Goal: Task Accomplishment & Management: Complete application form

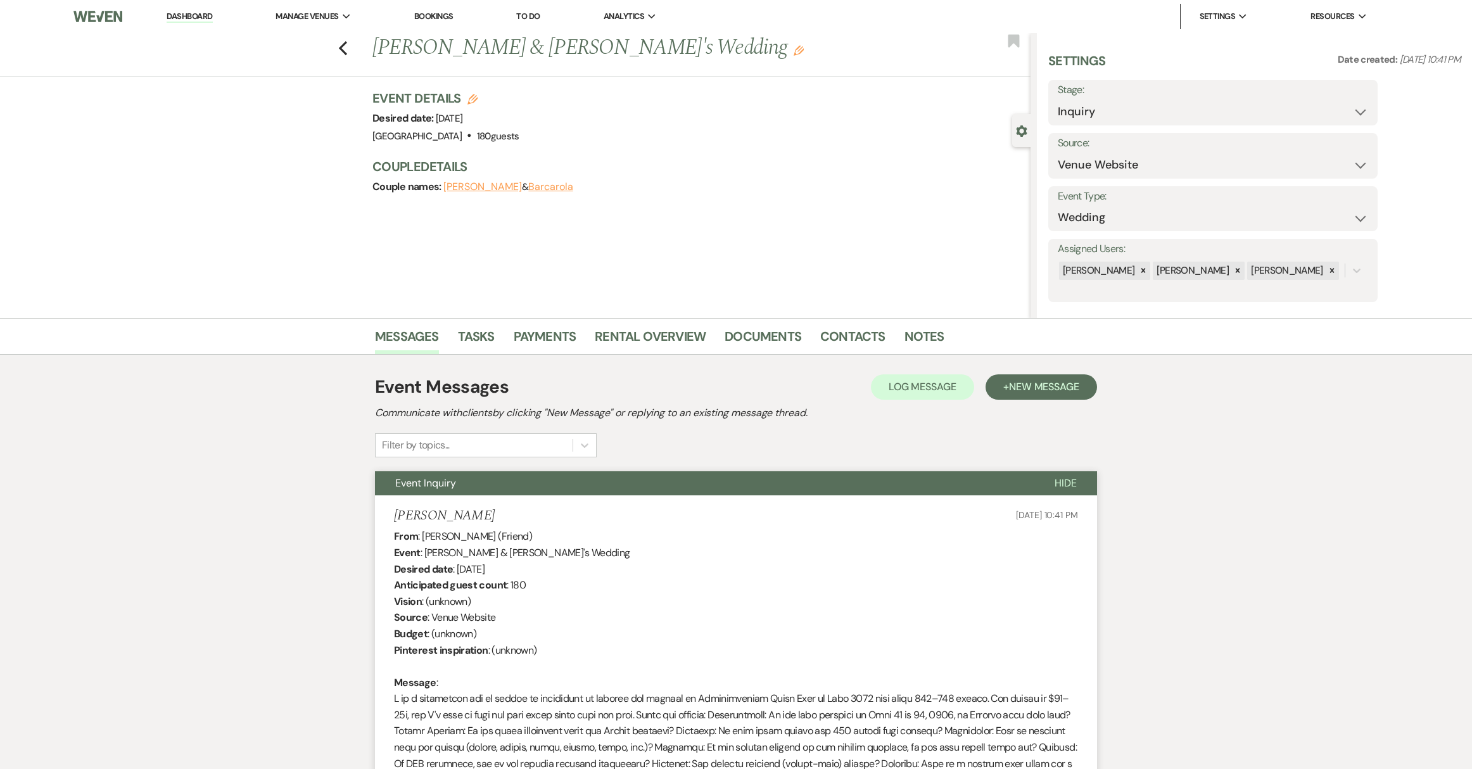
select select "5"
click at [189, 18] on link "Dashboard" at bounding box center [190, 17] width 46 height 12
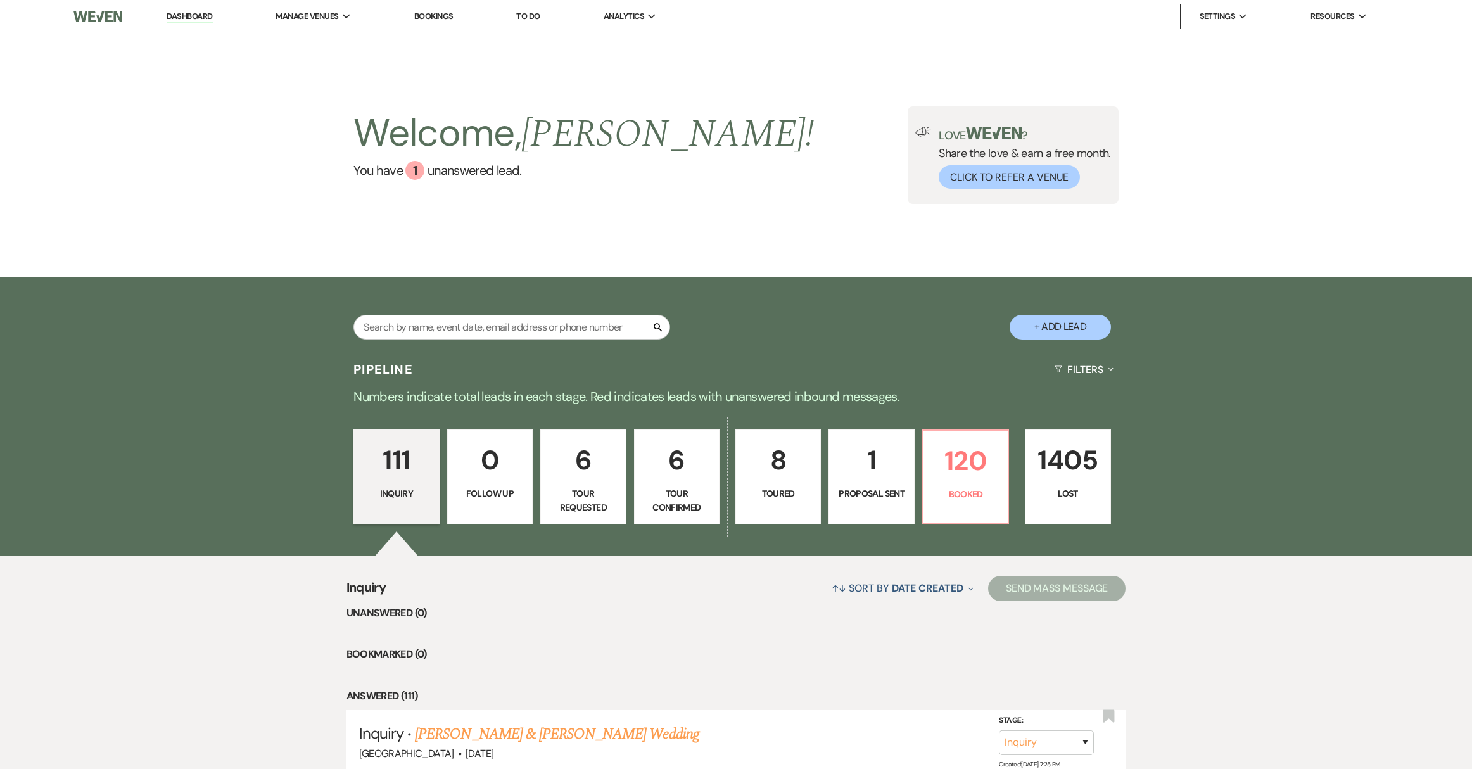
click at [1050, 324] on button "+ Add Lead" at bounding box center [1060, 327] width 101 height 25
select select "539"
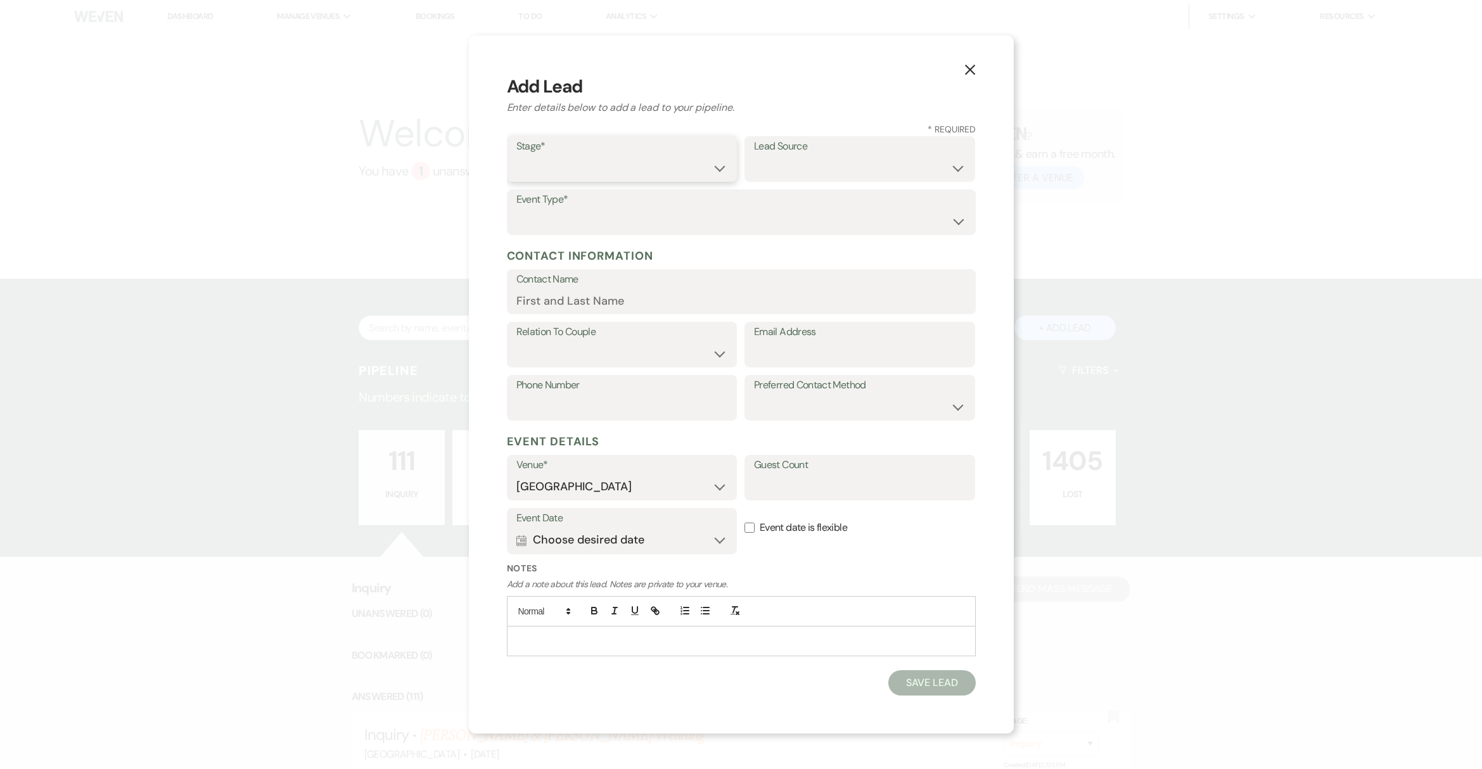
click at [618, 177] on select "Inquiry Follow Up Tour Requested Tour Confirmed Toured Proposal Sent Booked Lost" at bounding box center [622, 168] width 212 height 25
select select "1"
click at [516, 156] on select "Inquiry Follow Up Tour Requested Tour Confirmed Toured Proposal Sent Booked Lost" at bounding box center [622, 168] width 212 height 25
click at [803, 174] on select "Weven Venue Website Instagram Facebook Pinterest Google The Knot Wedding Wire H…" at bounding box center [860, 168] width 212 height 25
select select "17"
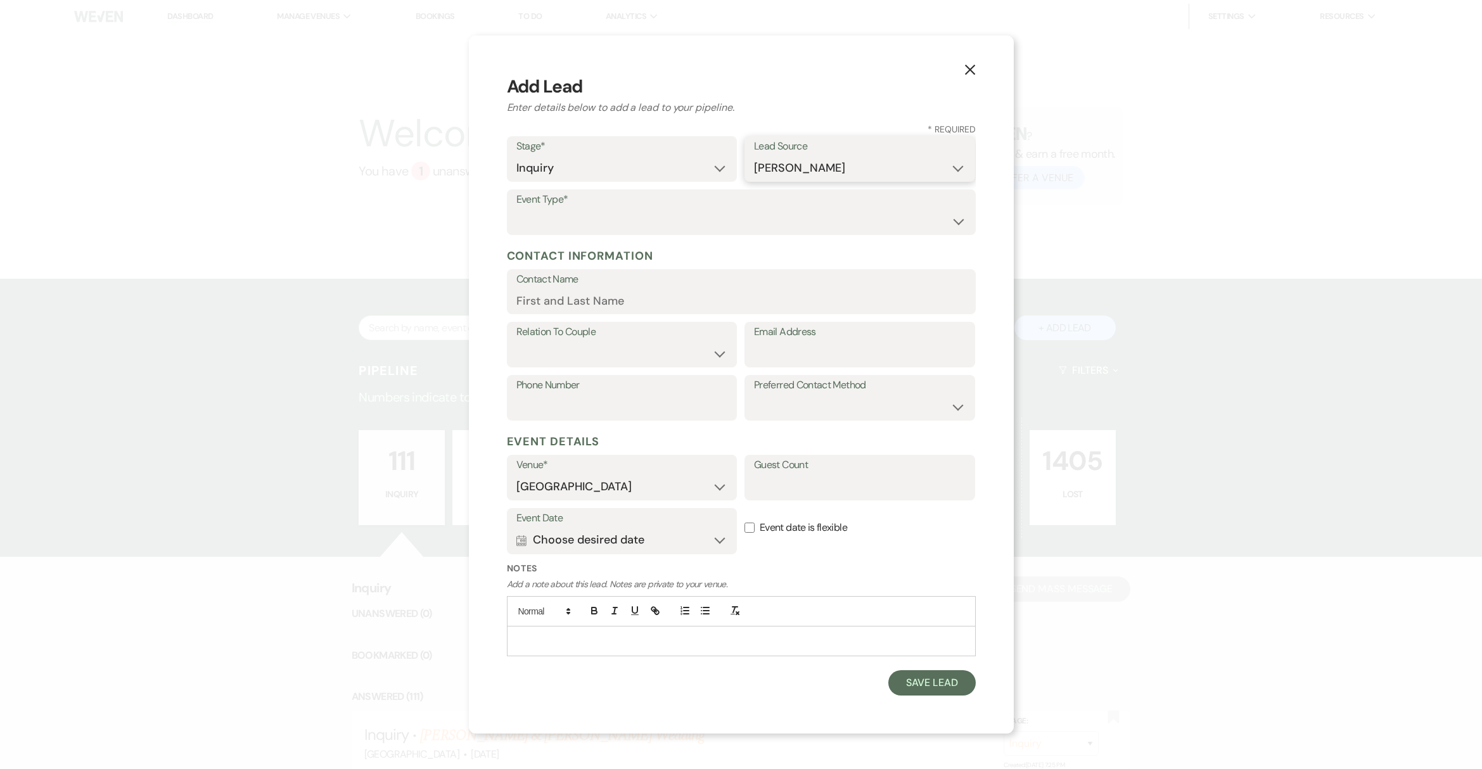
click at [754, 156] on select "Weven Venue Website Instagram Facebook Pinterest Google The Knot Wedding Wire H…" at bounding box center [860, 168] width 212 height 25
click at [653, 224] on select "Wedding Anniversary Party Baby Shower Bachelorette / Bachelor Party Birthday Pa…" at bounding box center [741, 221] width 450 height 25
select select "1"
click at [516, 209] on select "Wedding Anniversary Party Baby Shower Bachelorette / Bachelor Party Birthday Pa…" at bounding box center [741, 221] width 450 height 25
click at [581, 355] on select "Couple Planner Parent of Couple Family Member Friend Other" at bounding box center [622, 353] width 212 height 25
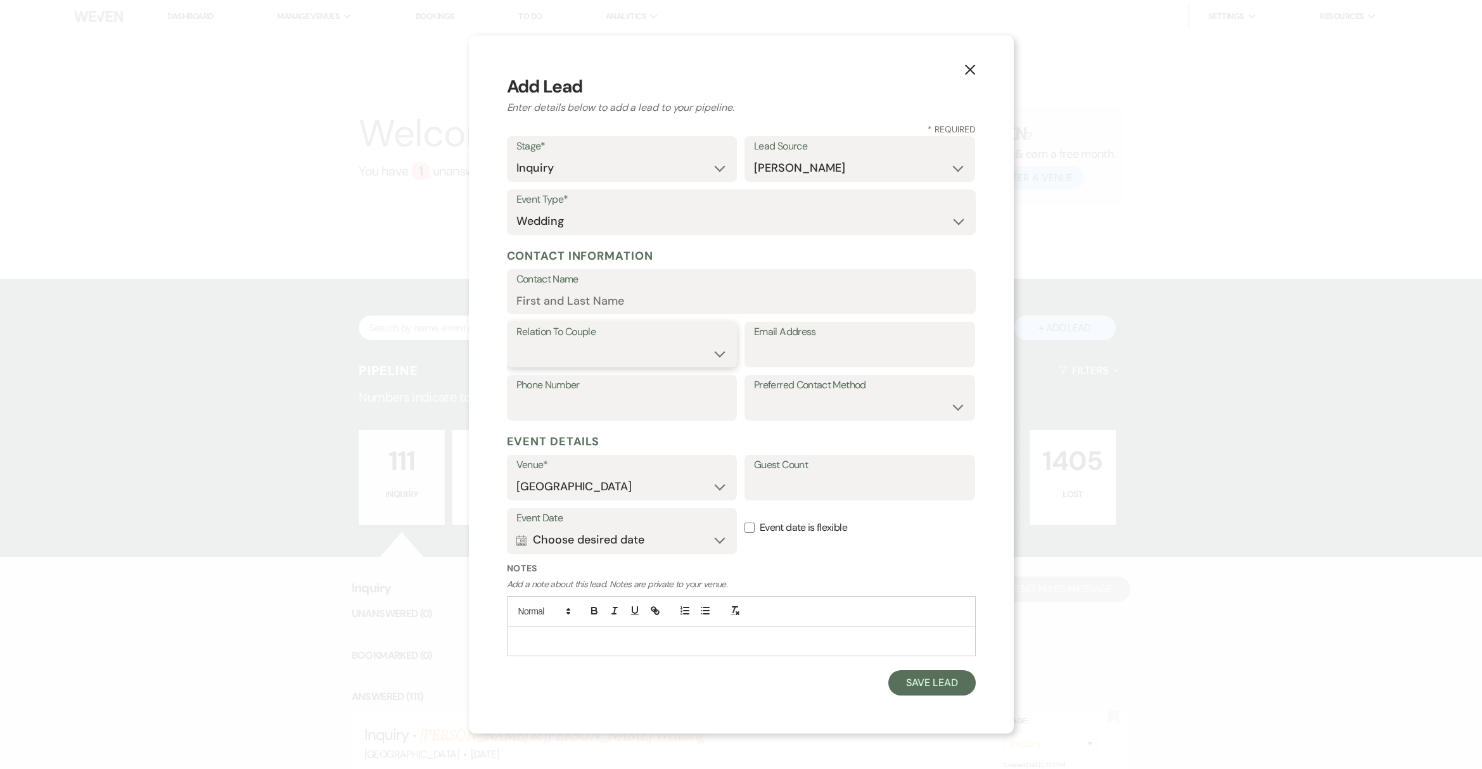
select select "1"
click at [516, 341] on select "Couple Planner Parent of Couple Family Member Friend Other" at bounding box center [622, 353] width 212 height 25
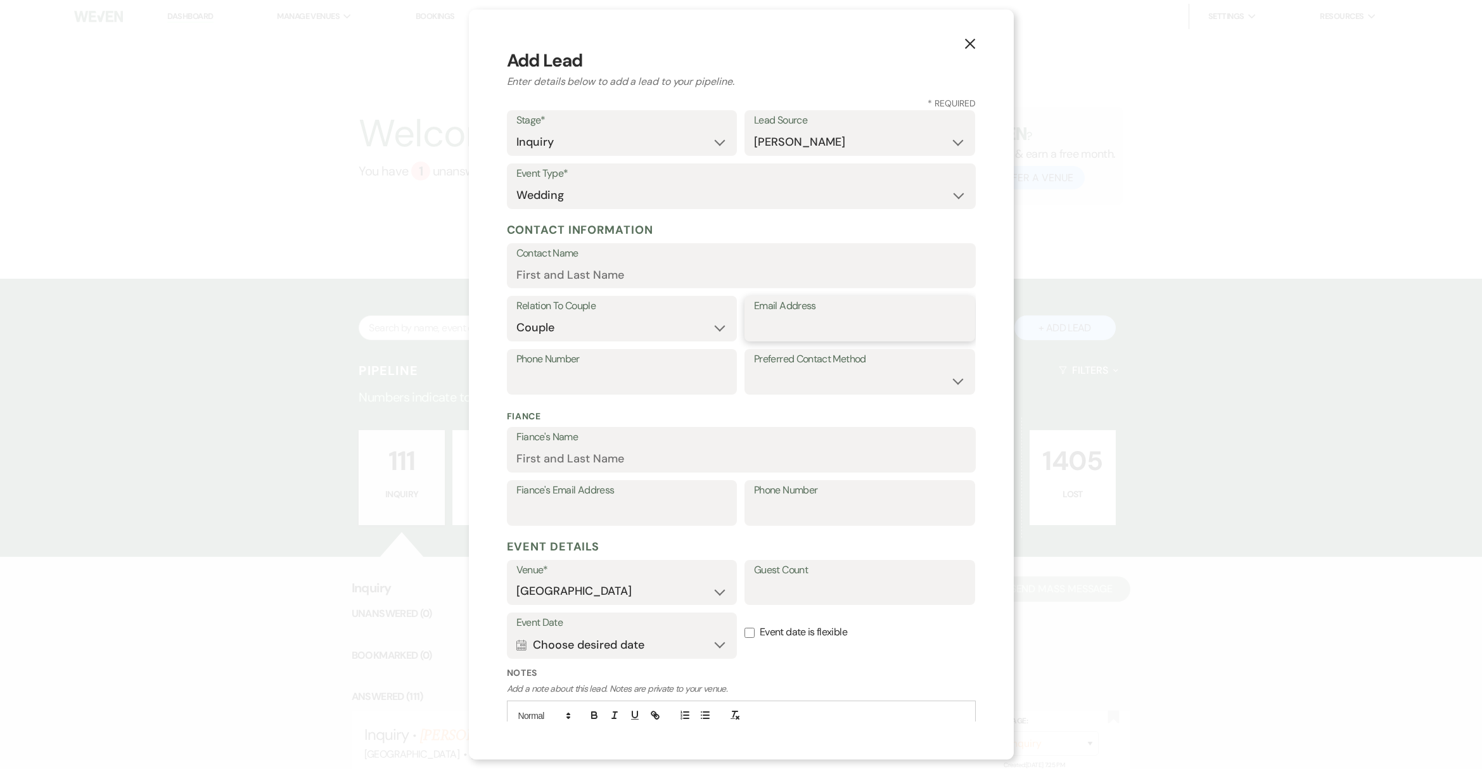
click at [794, 330] on input "Email Address" at bounding box center [860, 327] width 212 height 25
paste input "[EMAIL_ADDRESS][DOMAIN_NAME]"
type input "[EMAIL_ADDRESS][DOMAIN_NAME]"
click at [584, 279] on input "Contact Name" at bounding box center [741, 274] width 450 height 25
paste input "Talia B"
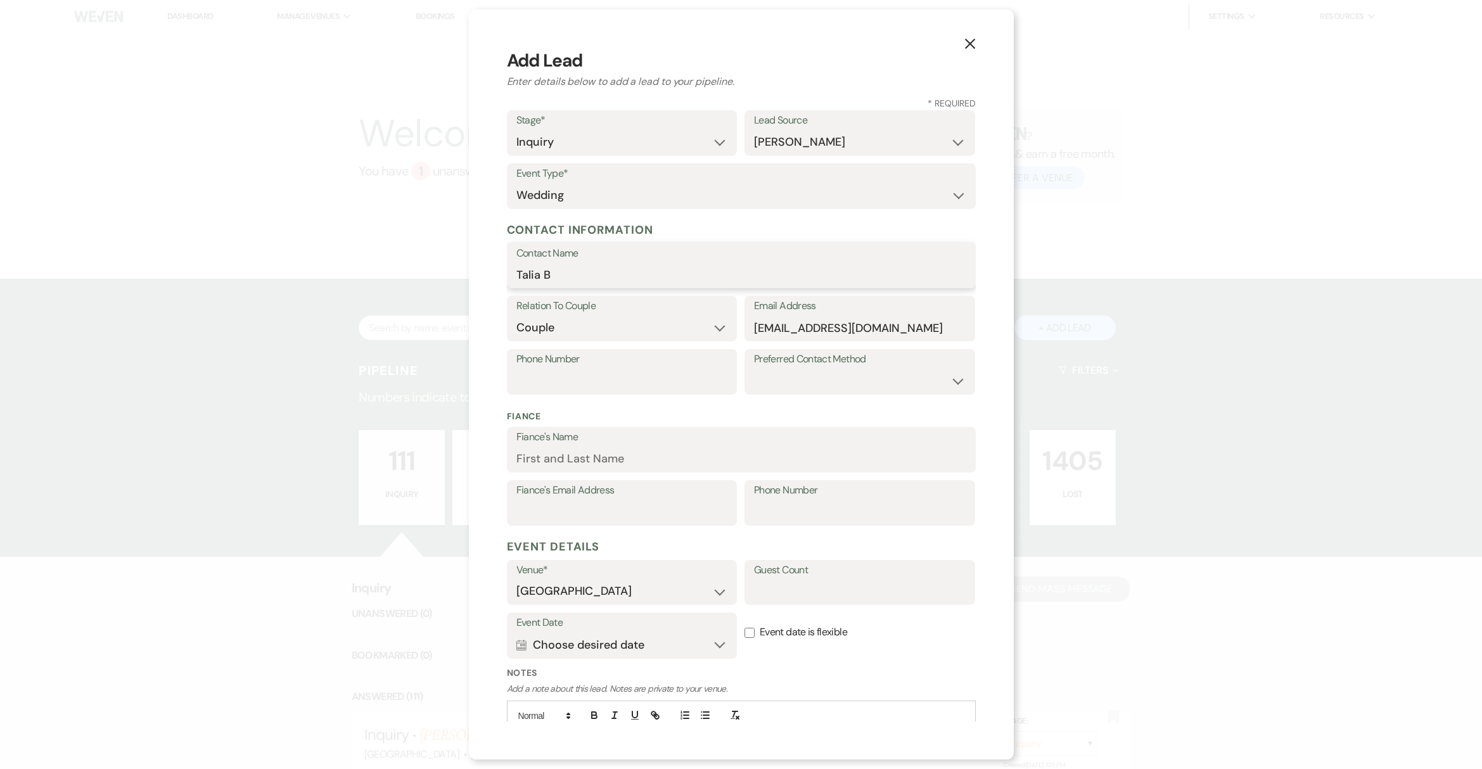
type input "Talia B"
click at [542, 454] on input "Fiance's Name" at bounding box center [741, 459] width 450 height 25
paste input "Serg M"
type input "Serg M"
click at [646, 647] on button "Calendar Choose desired date Expand" at bounding box center [622, 644] width 212 height 25
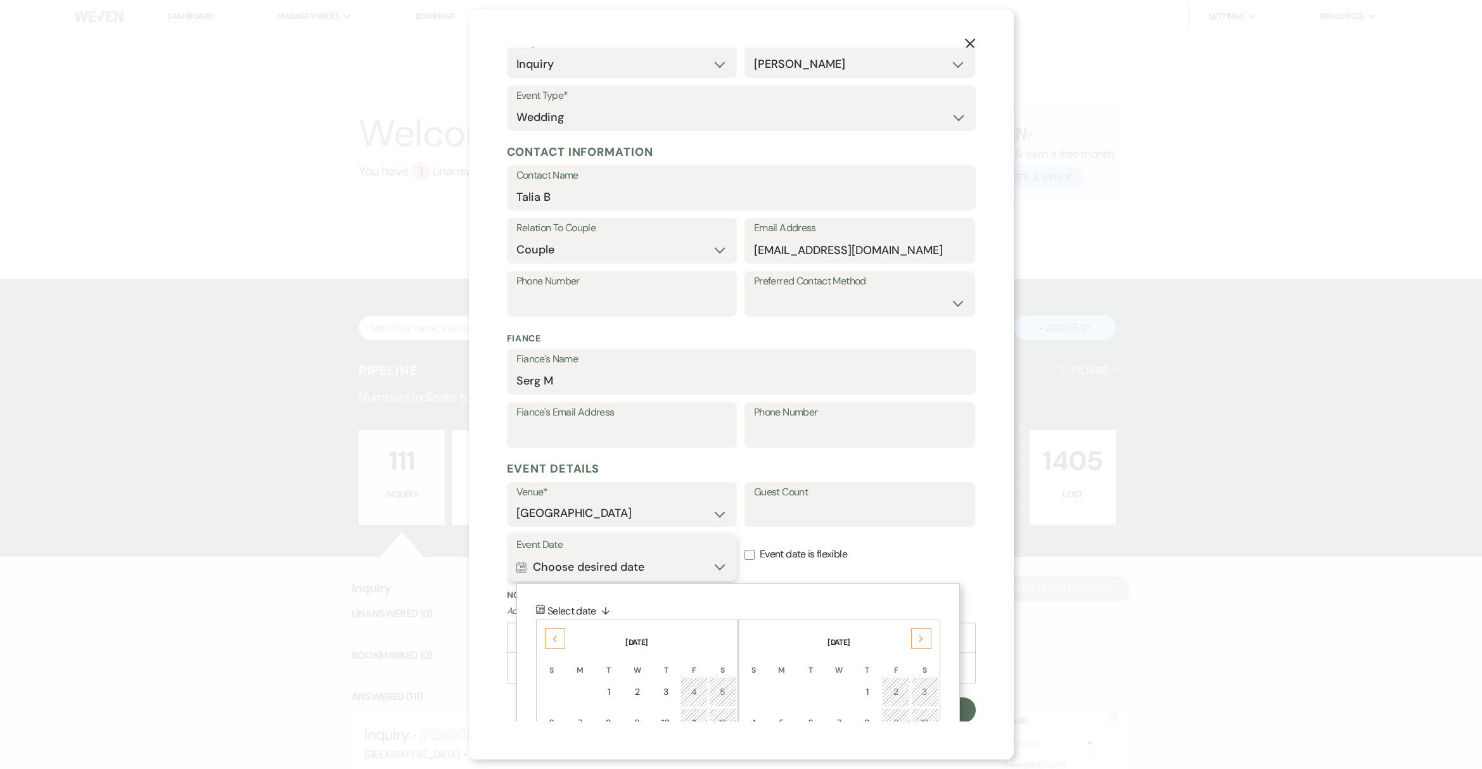
scroll to position [203, 0]
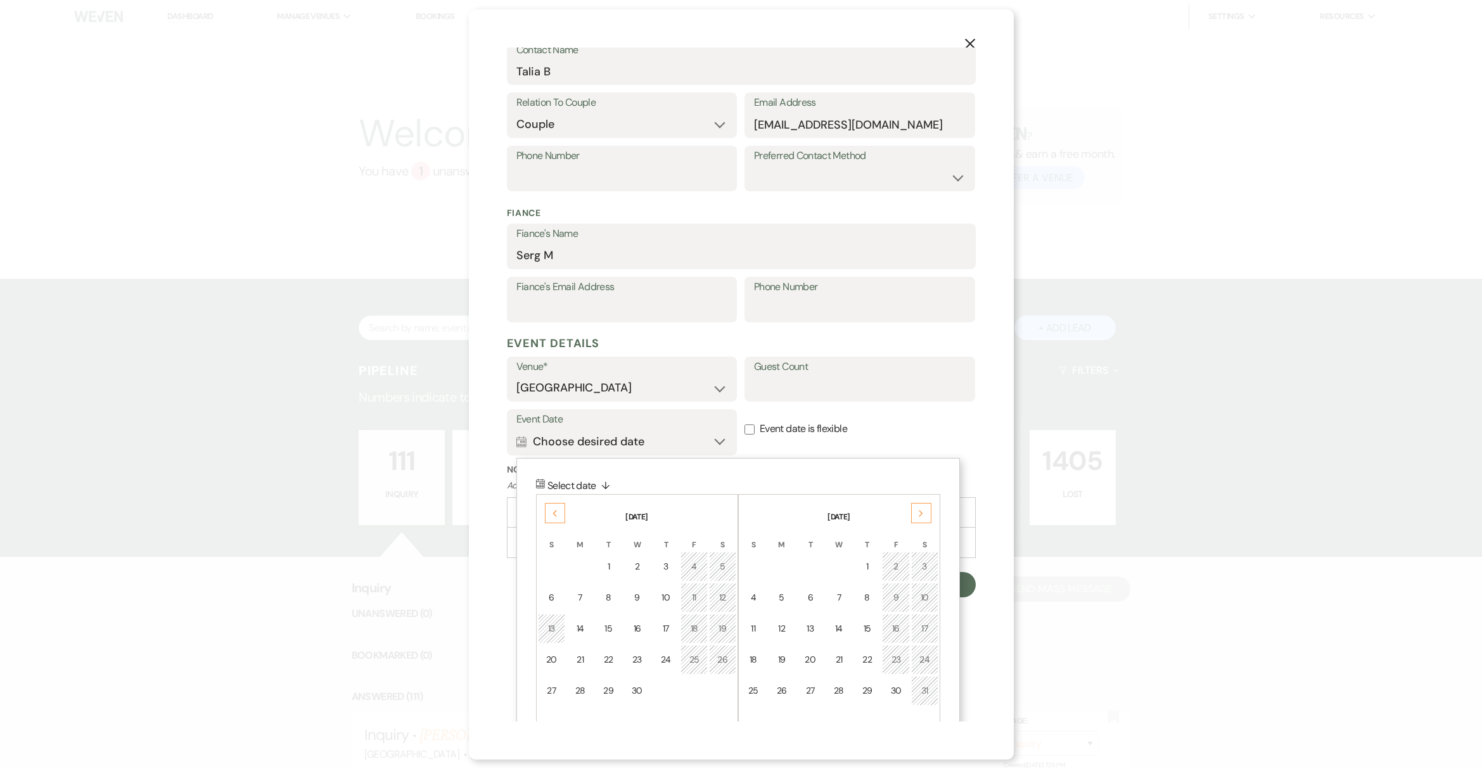
click at [549, 514] on div "Previous" at bounding box center [555, 513] width 20 height 20
click at [722, 664] on div "23" at bounding box center [721, 659] width 11 height 13
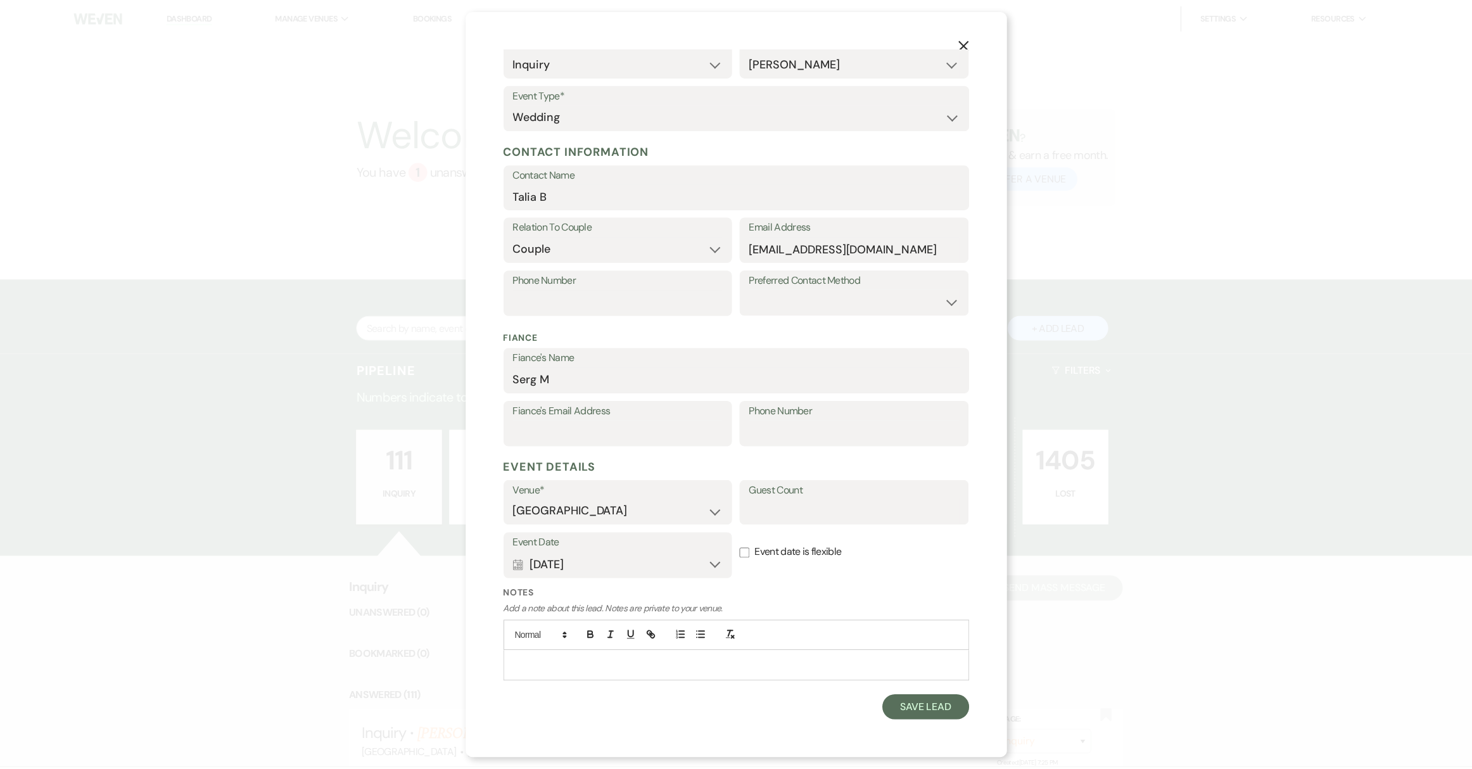
scroll to position [78, 0]
click at [915, 710] on button "Save Lead" at bounding box center [931, 709] width 87 height 25
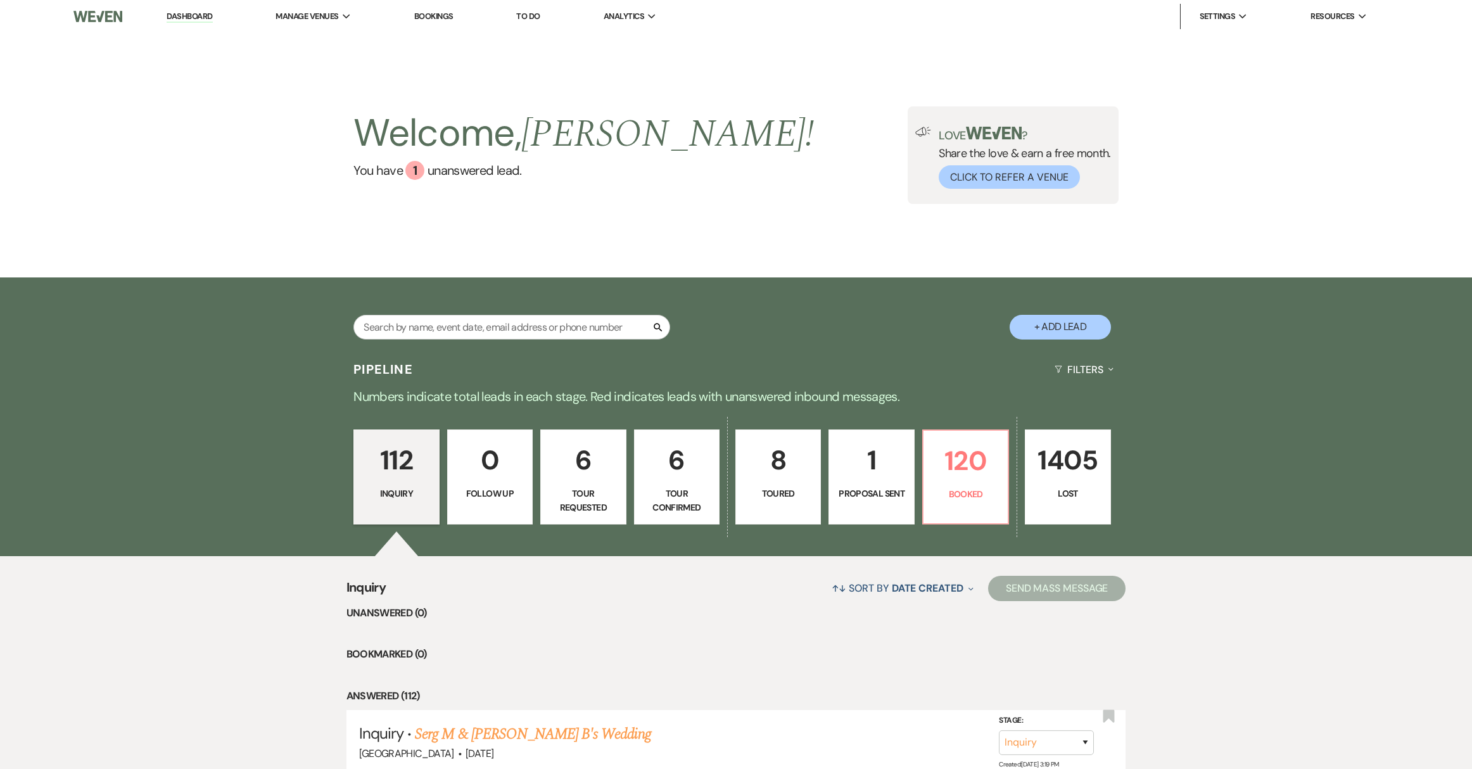
scroll to position [284, 0]
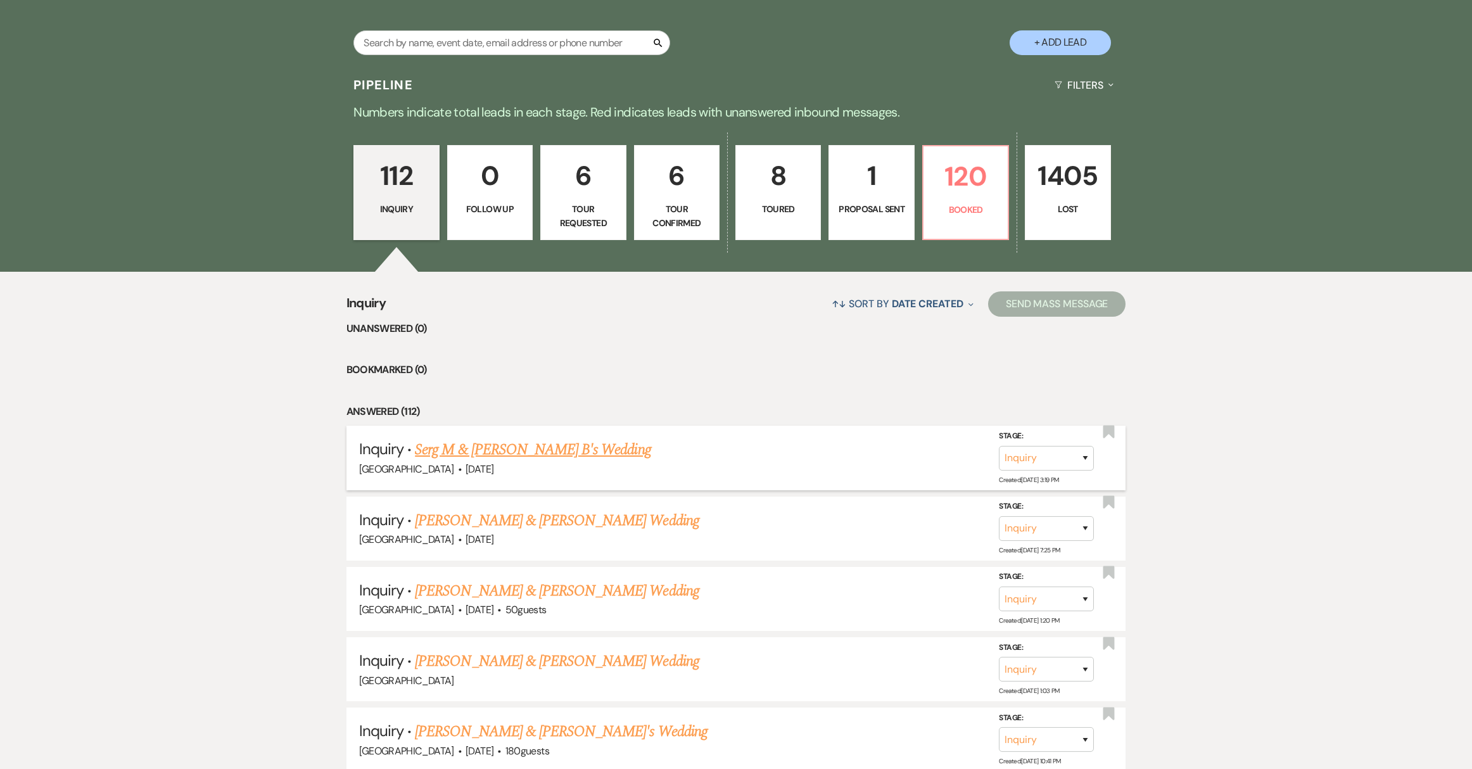
click at [474, 449] on link "Serg M & [PERSON_NAME] B's Wedding" at bounding box center [533, 449] width 236 height 23
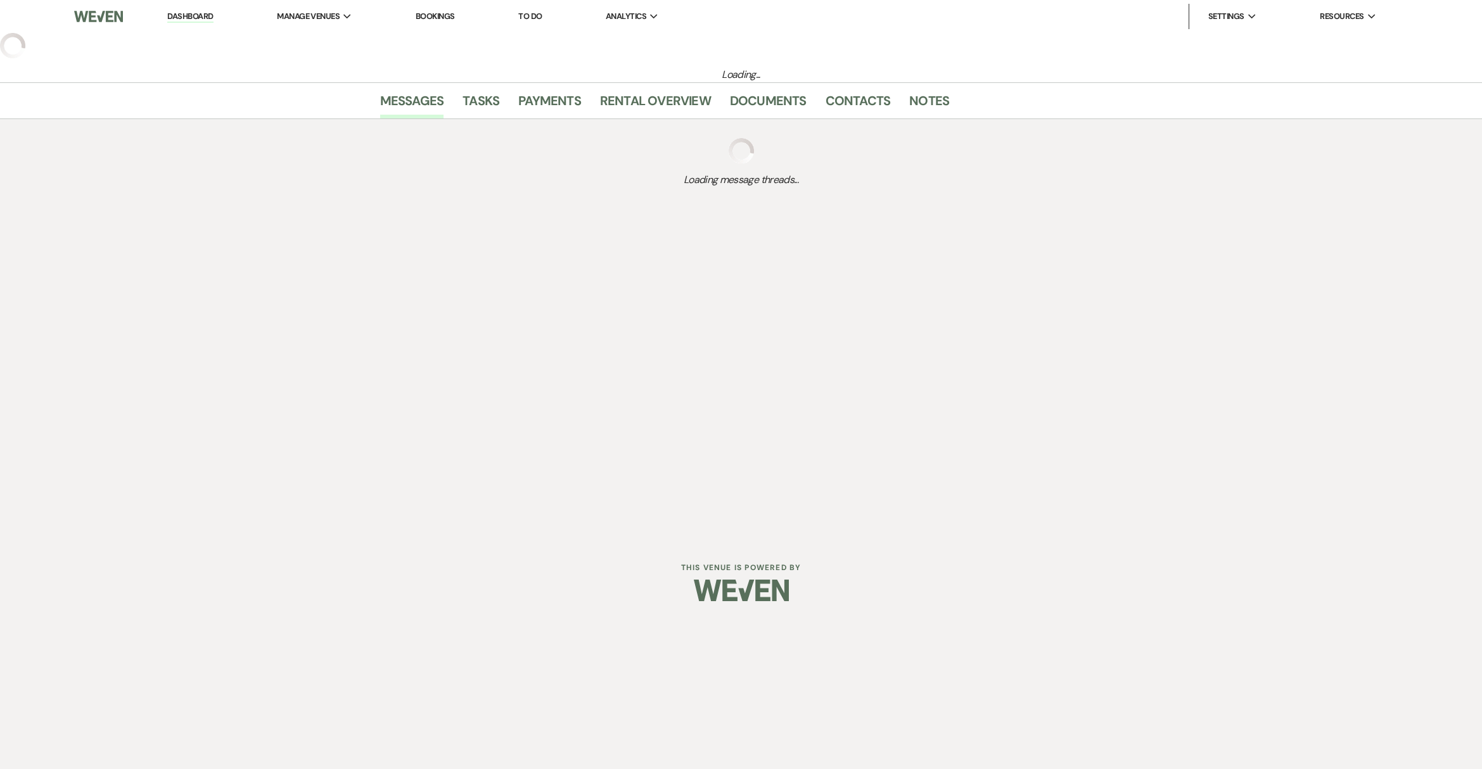
select select "17"
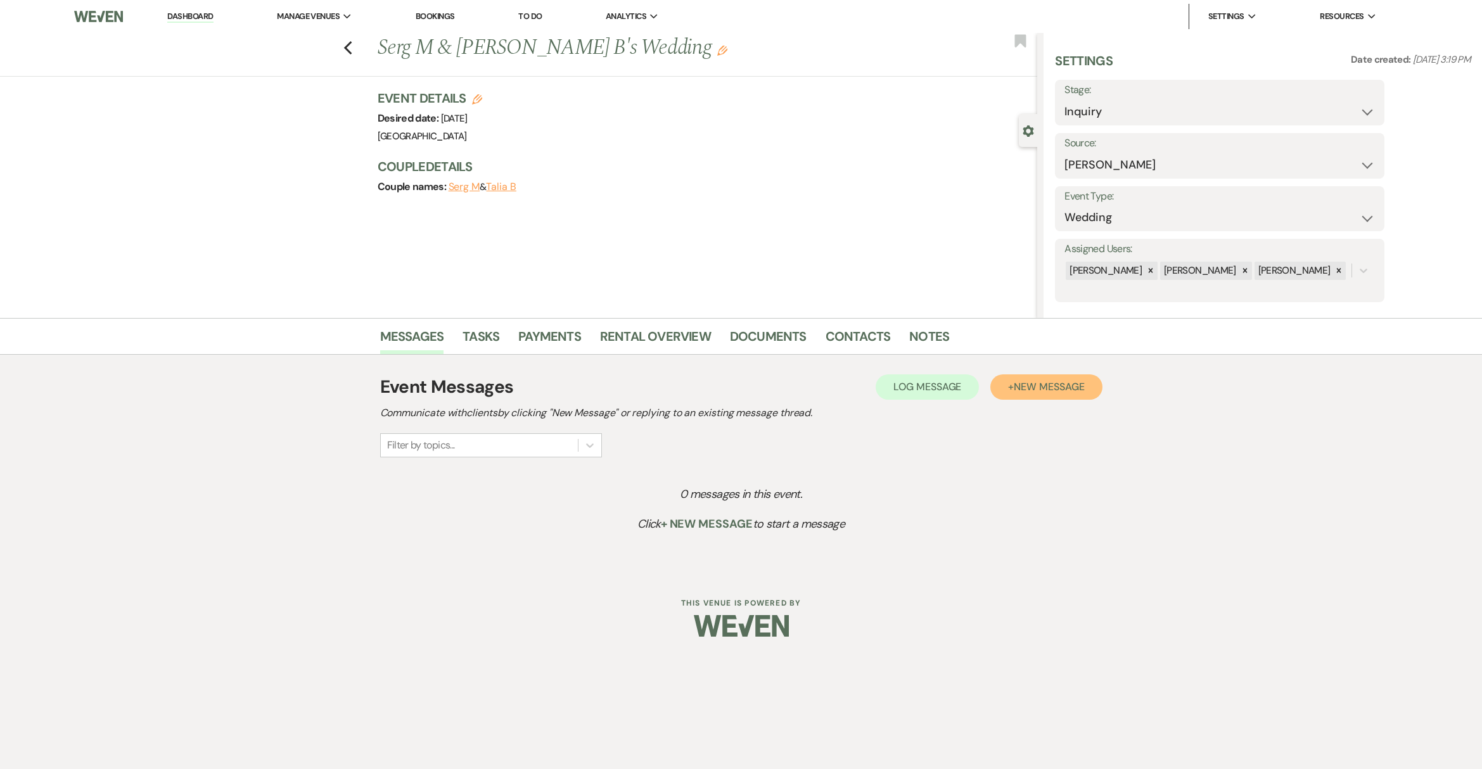
click at [1029, 396] on button "+ New Message" at bounding box center [1045, 386] width 111 height 25
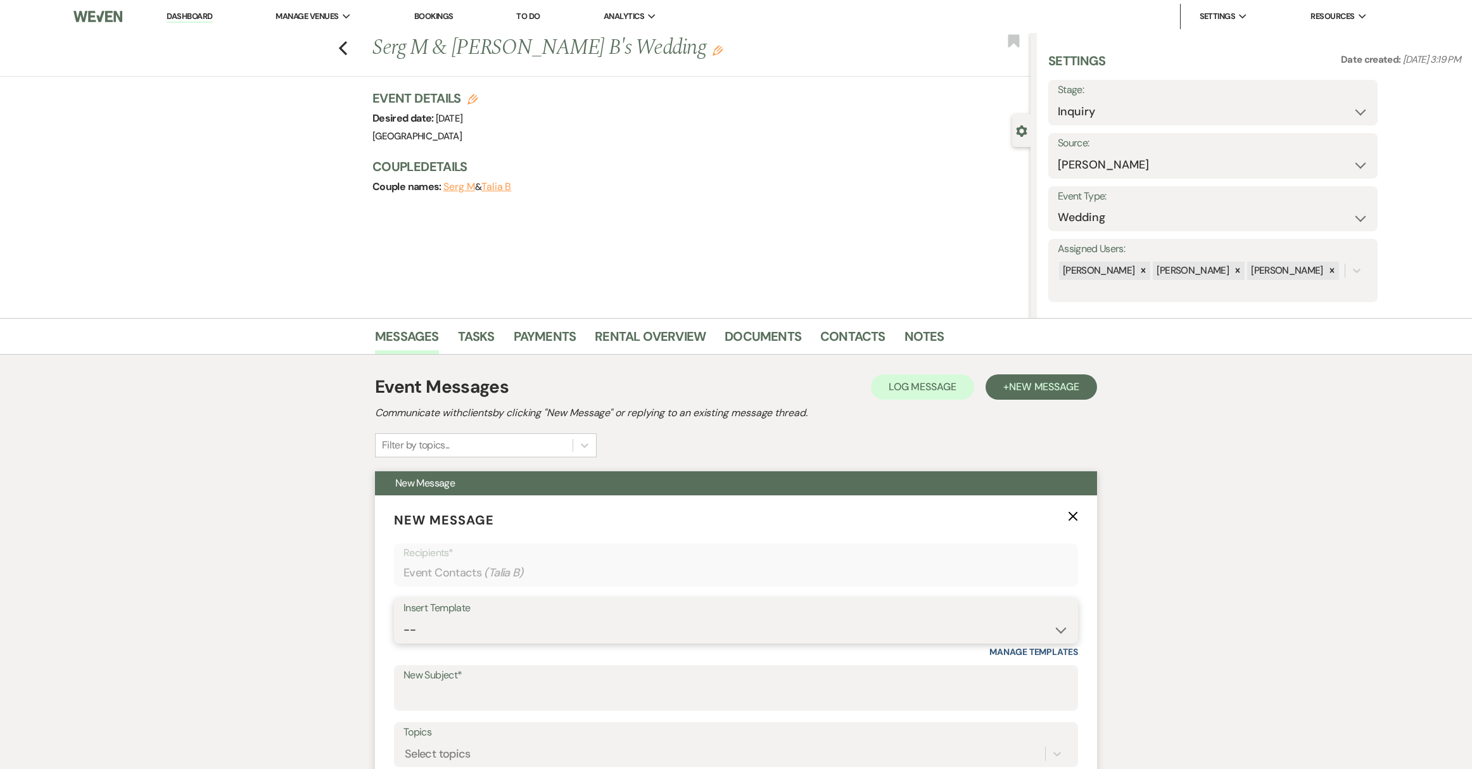
click at [563, 630] on select "-- Weven Planning Portal Introduction (Booked Events) Initial Reply Not Availab…" at bounding box center [736, 630] width 665 height 25
select select "313"
click at [404, 618] on select "-- Weven Planning Portal Introduction (Booked Events) Initial Reply Not Availab…" at bounding box center [736, 630] width 665 height 25
type input "[GEOGRAPHIC_DATA]"
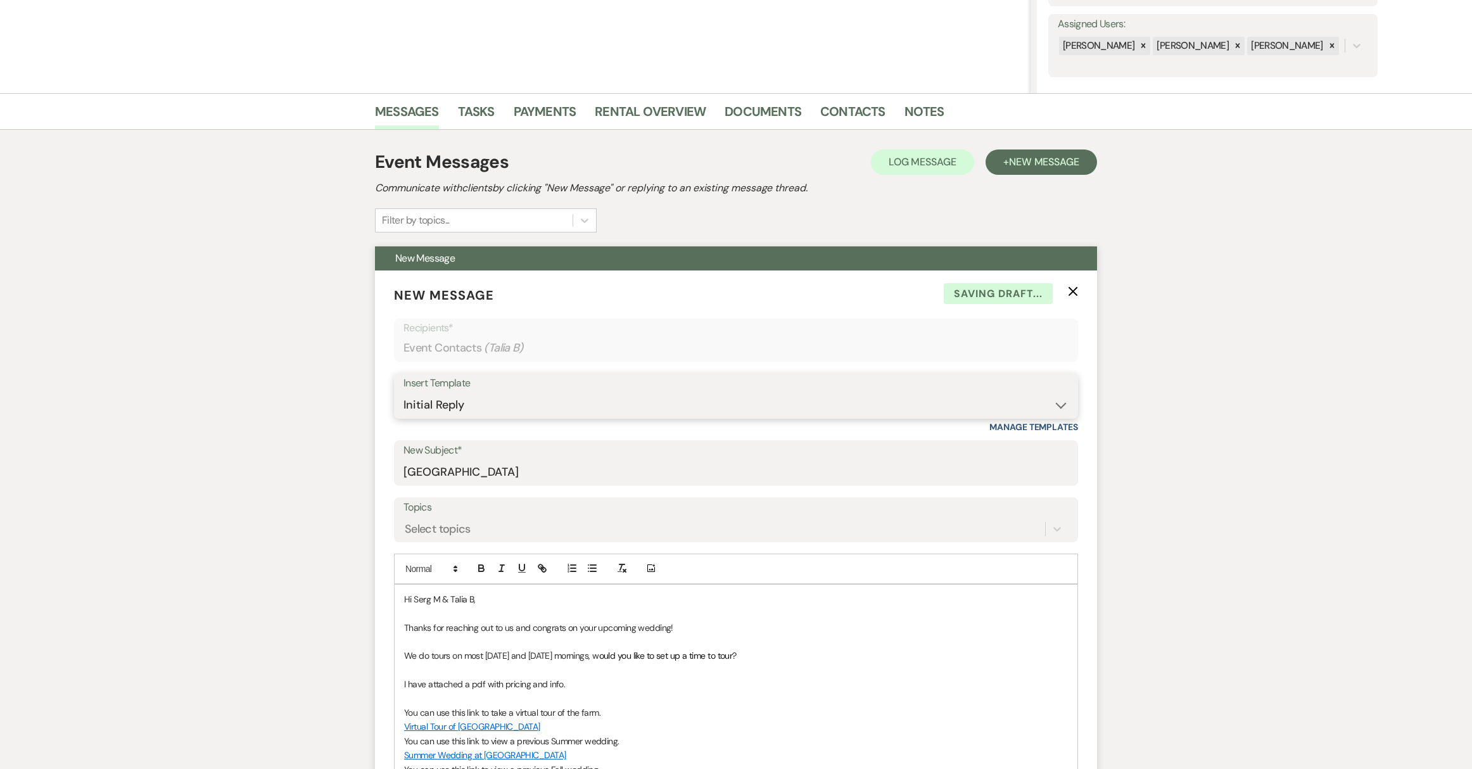
scroll to position [287, 0]
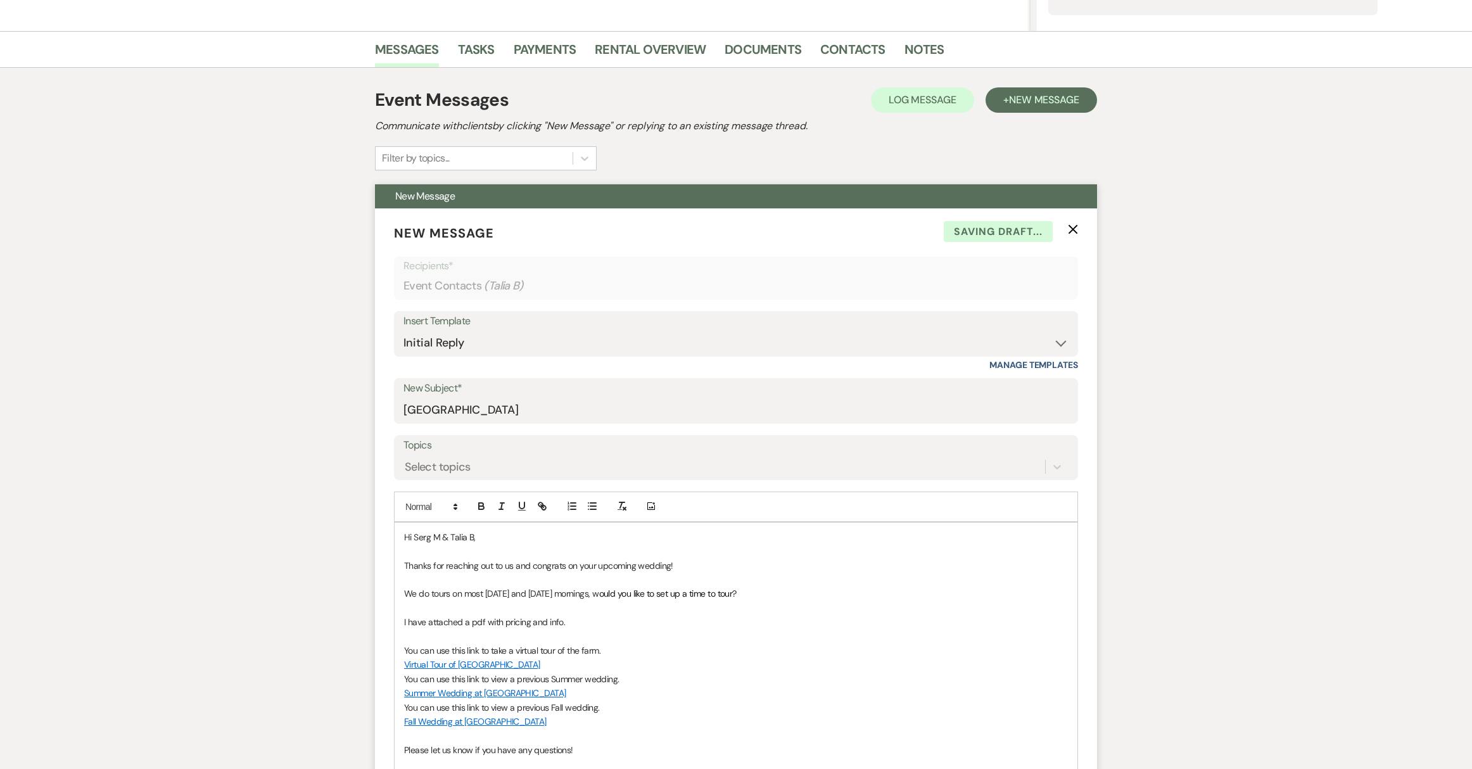
click at [437, 537] on p "Hi Serg M & Talia B," at bounding box center [736, 537] width 664 height 14
click at [461, 537] on p "Hi Serg & Talia B," at bounding box center [736, 537] width 664 height 14
click at [464, 537] on p "Hi Serg & Talia B," at bounding box center [736, 537] width 664 height 14
click at [786, 636] on p at bounding box center [736, 637] width 664 height 14
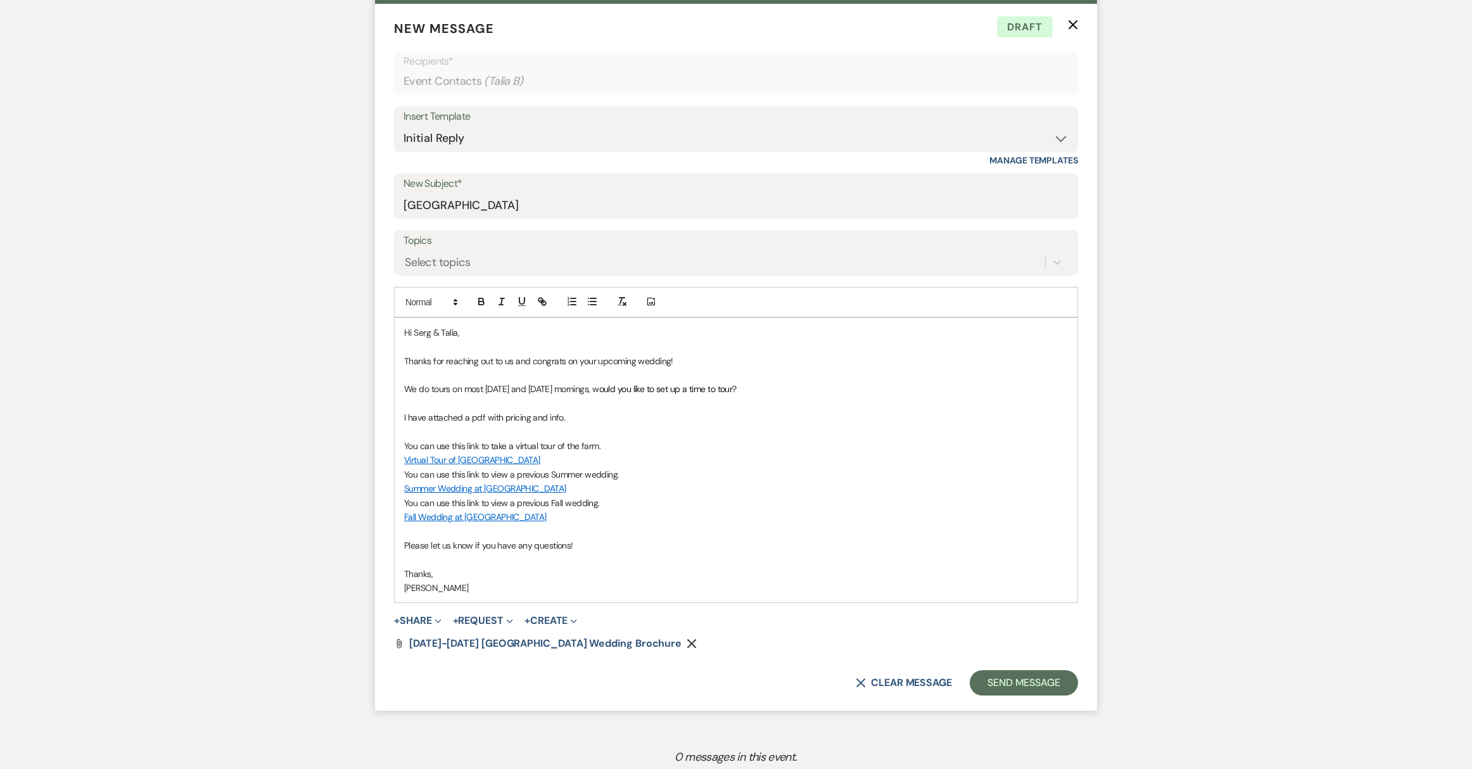
scroll to position [520, 0]
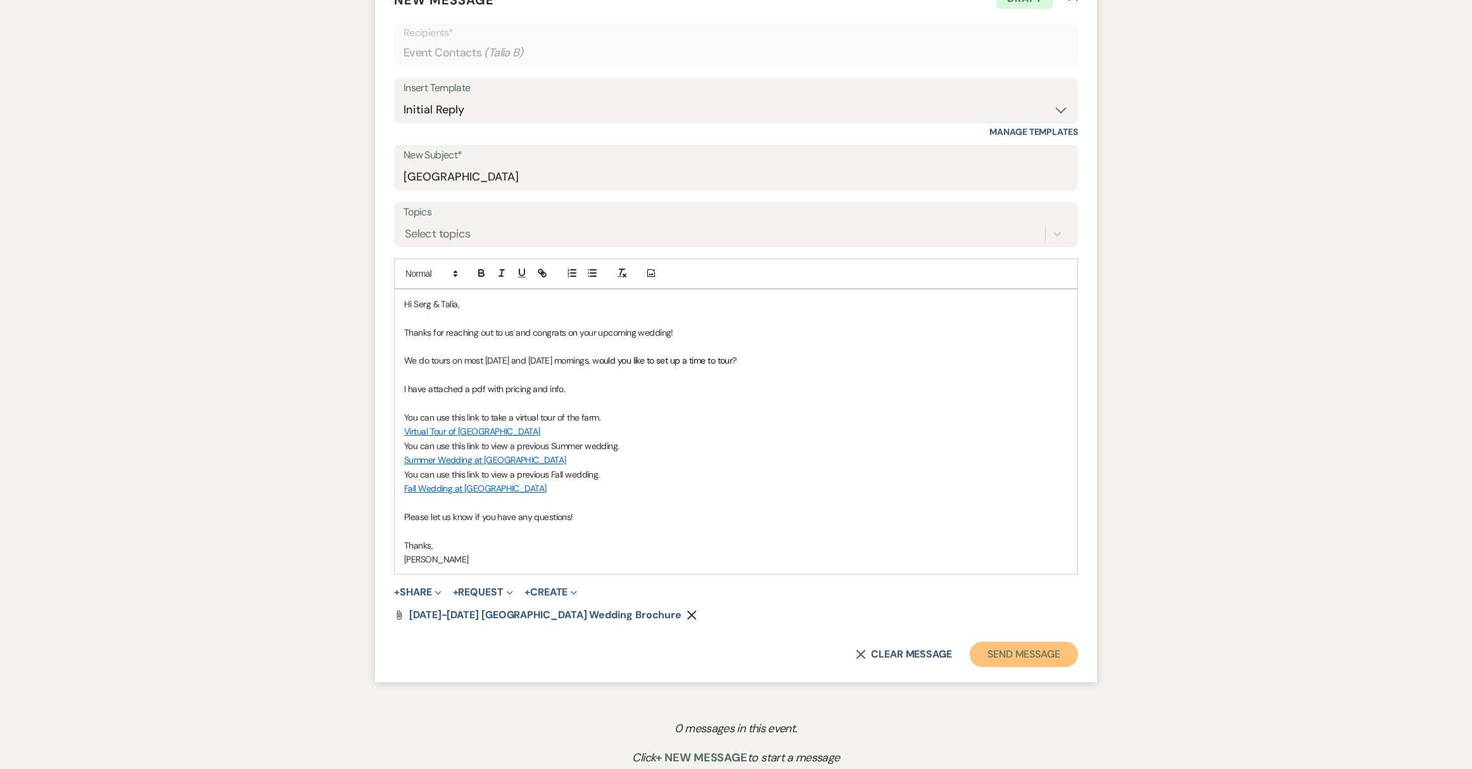
click at [1011, 653] on button "Send Message" at bounding box center [1024, 654] width 108 height 25
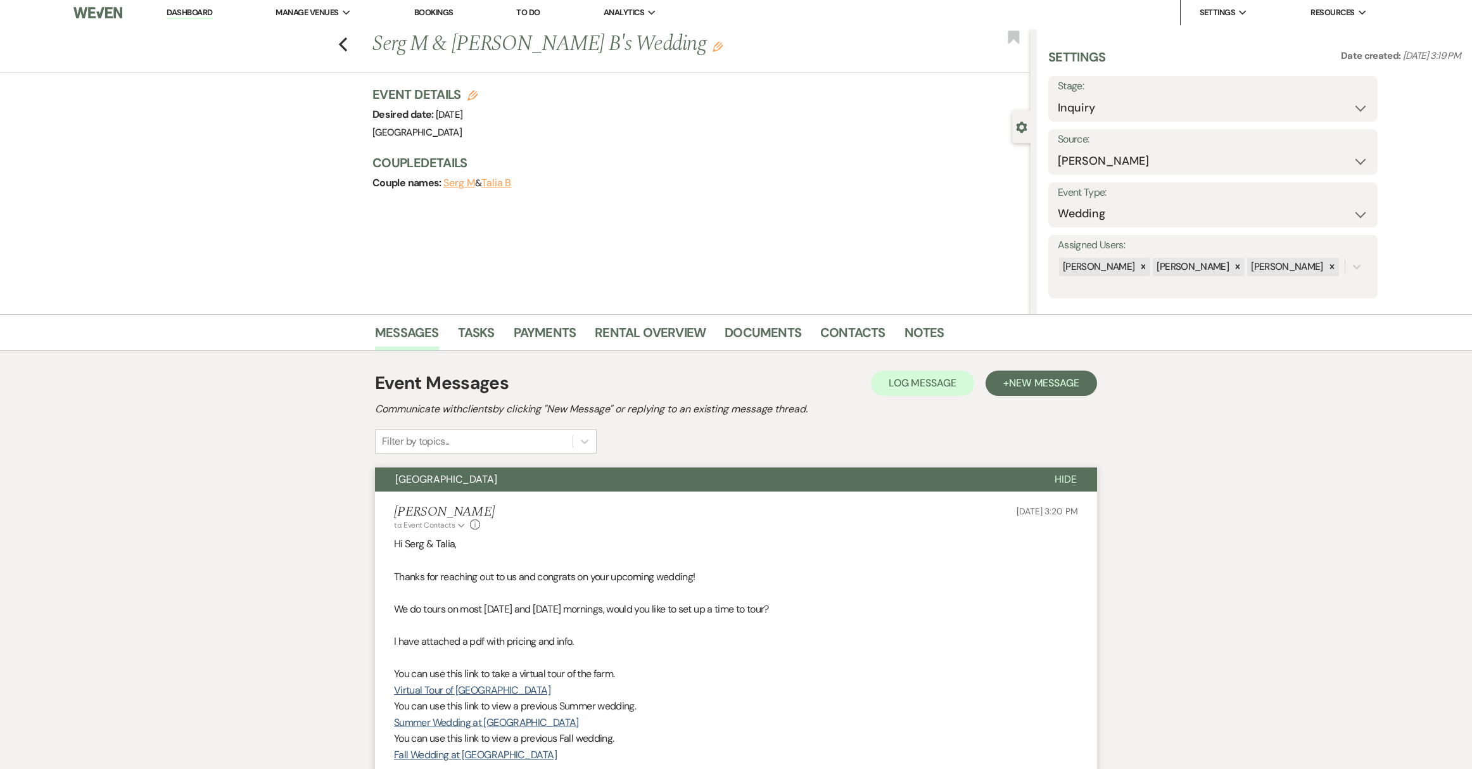
scroll to position [0, 0]
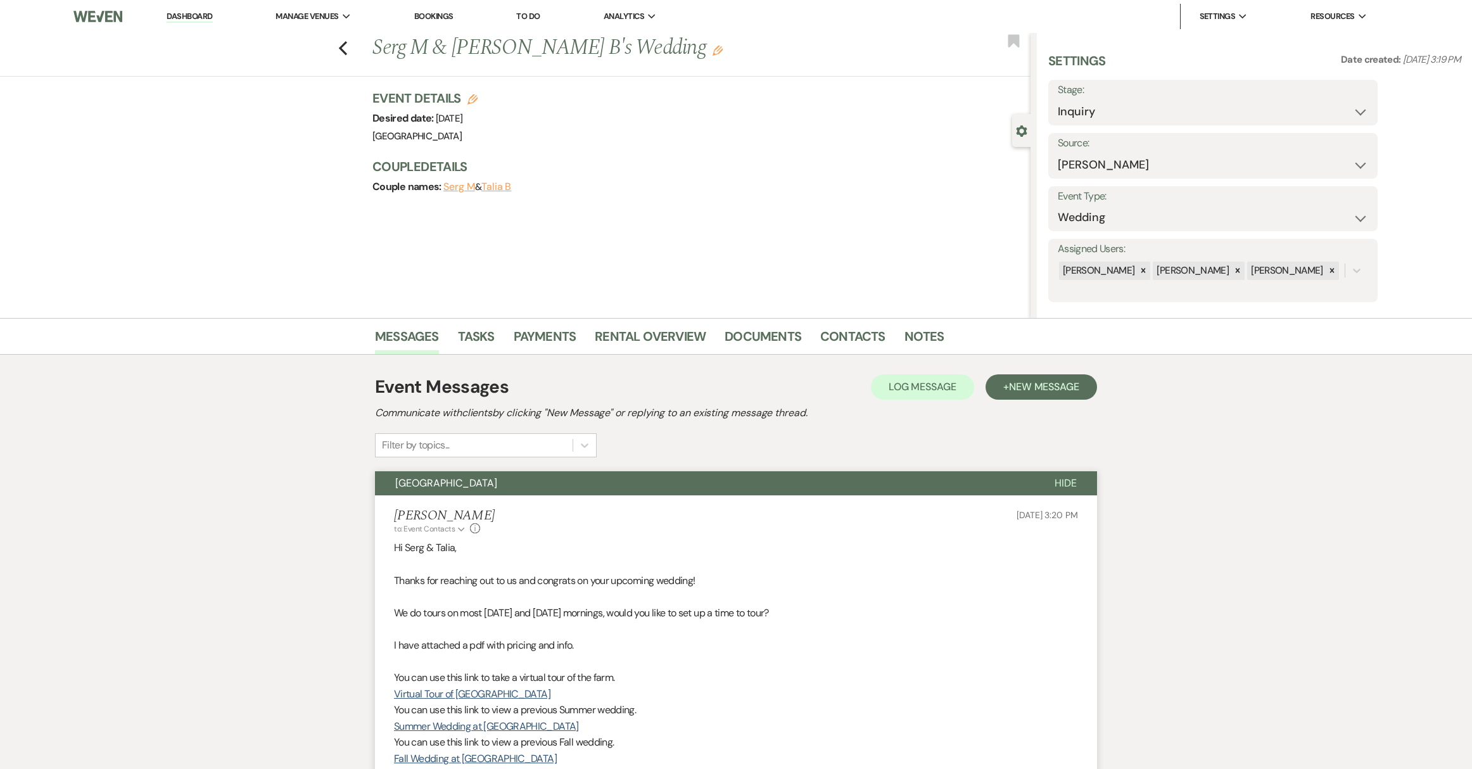
click at [196, 21] on link "Dashboard" at bounding box center [190, 17] width 46 height 12
